Goal: Transaction & Acquisition: Subscribe to service/newsletter

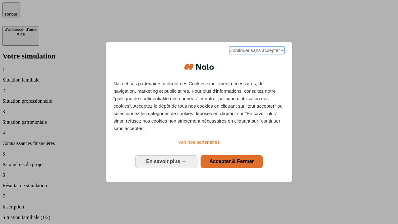
click at [256, 51] on span "Continuer sans accepter →" at bounding box center [256, 50] width 55 height 7
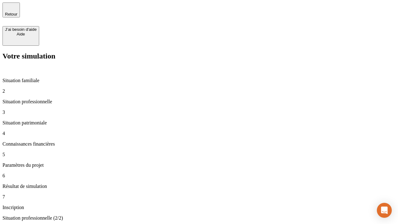
type input "30 000"
type input "40 000"
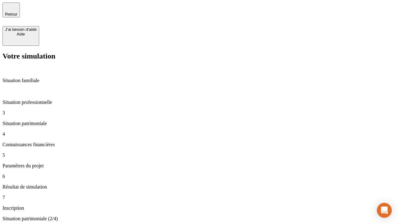
type input "1 100"
type input "20"
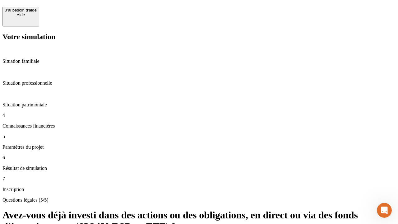
scroll to position [15, 0]
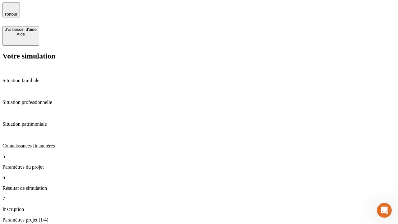
type input "40"
type input "50 000"
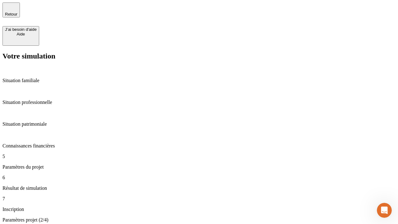
type input "640"
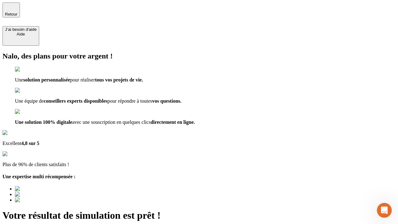
type input "[EMAIL_ADDRESS][DOMAIN_NAME]"
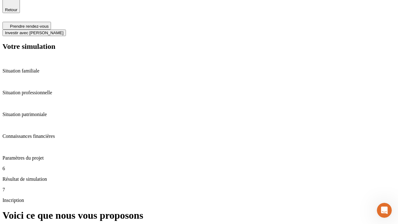
click at [63, 30] on span "Investir avec [PERSON_NAME]" at bounding box center [34, 32] width 58 height 5
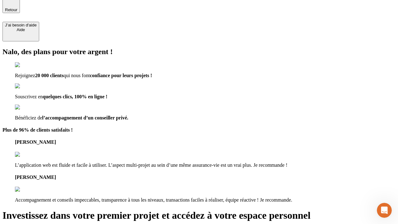
scroll to position [4, 0]
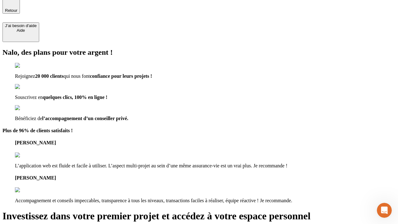
type input "[PERSON_NAME][EMAIL_ADDRESS][DOMAIN_NAME]"
